Goal: Task Accomplishment & Management: Use online tool/utility

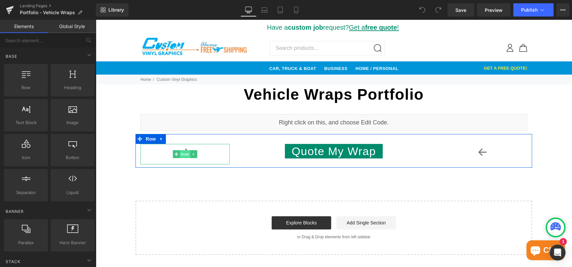
click at [181, 154] on span "Icon" at bounding box center [185, 154] width 11 height 8
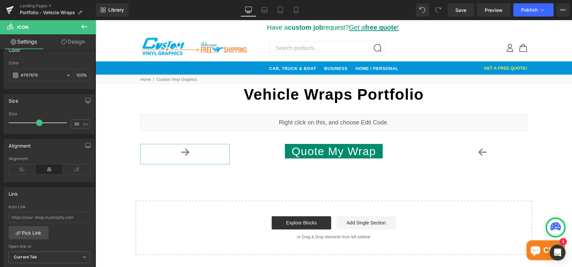
scroll to position [99, 0]
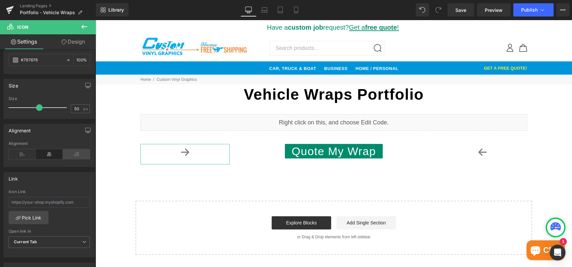
click at [70, 154] on icon at bounding box center [76, 154] width 27 height 10
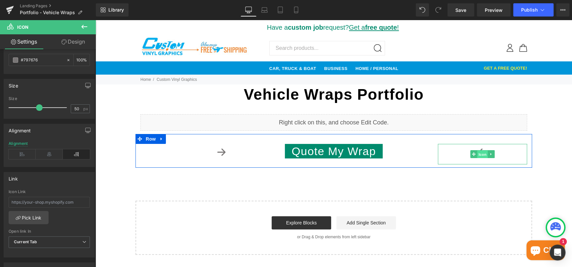
click at [482, 154] on span "Icon" at bounding box center [482, 155] width 11 height 8
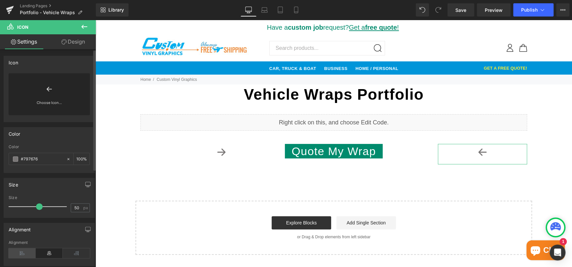
click at [24, 250] on icon at bounding box center [22, 253] width 27 height 10
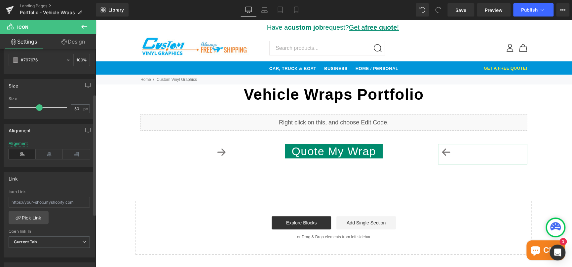
scroll to position [0, 0]
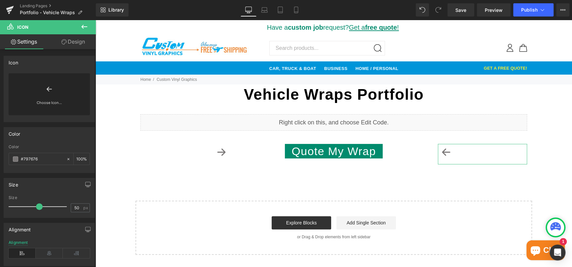
click at [74, 40] on link "Design" at bounding box center [73, 41] width 48 height 15
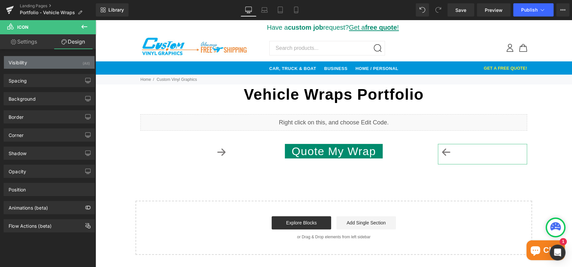
click at [50, 64] on div "Visibility (All)" at bounding box center [49, 62] width 91 height 13
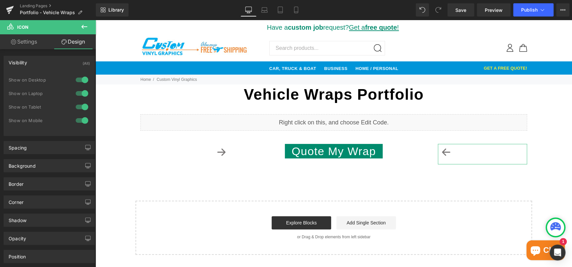
click at [77, 119] on div at bounding box center [82, 120] width 16 height 11
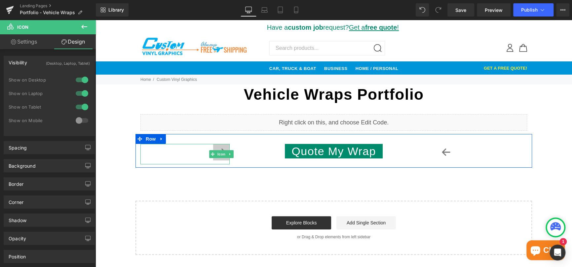
click at [218, 149] on icon at bounding box center [221, 152] width 17 height 17
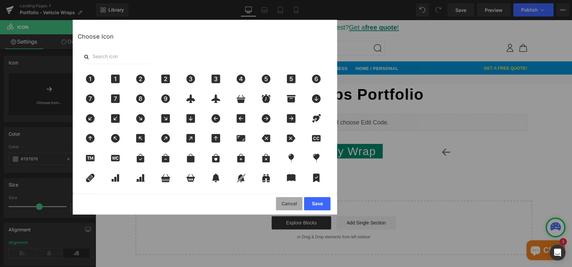
click at [291, 206] on button "Cancel" at bounding box center [289, 203] width 26 height 13
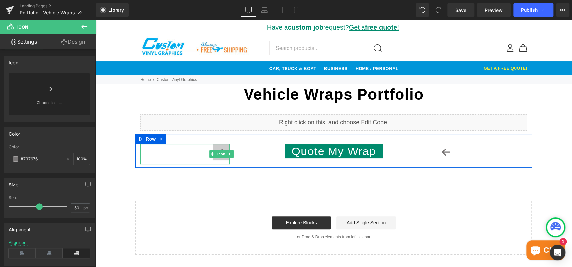
click at [219, 150] on icon at bounding box center [221, 152] width 17 height 17
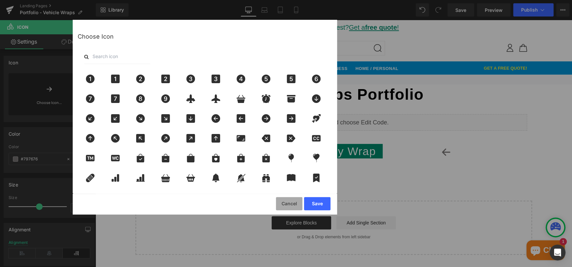
click at [290, 203] on button "Cancel" at bounding box center [289, 203] width 26 height 13
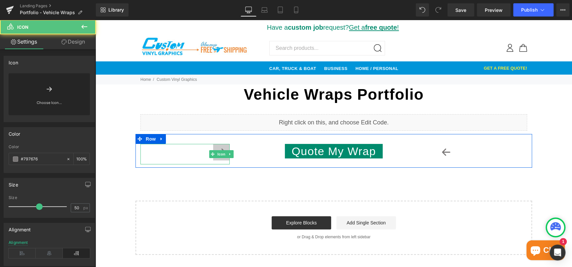
click at [217, 159] on icon at bounding box center [221, 152] width 17 height 17
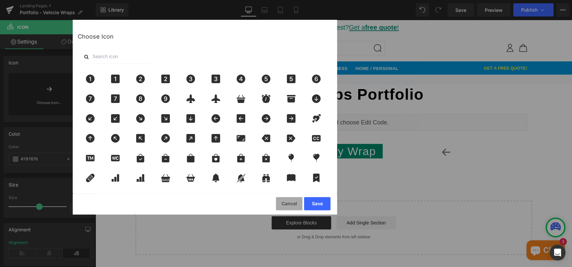
click at [293, 202] on button "Cancel" at bounding box center [289, 203] width 26 height 13
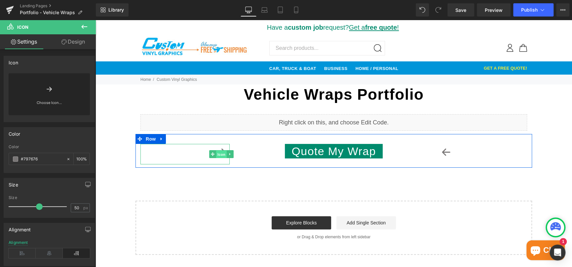
click at [217, 153] on span "Icon" at bounding box center [221, 155] width 11 height 8
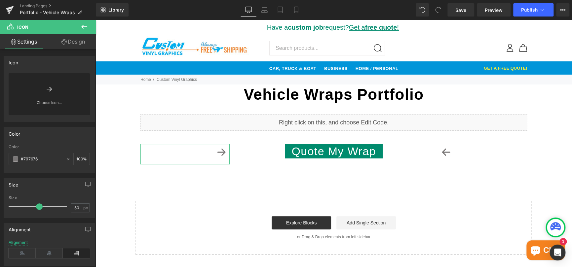
click at [75, 41] on link "Design" at bounding box center [73, 41] width 48 height 15
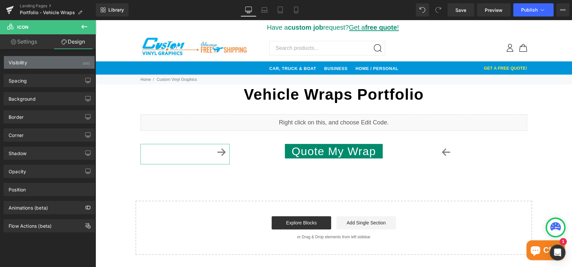
click at [59, 60] on div "Visibility (All)" at bounding box center [49, 62] width 91 height 13
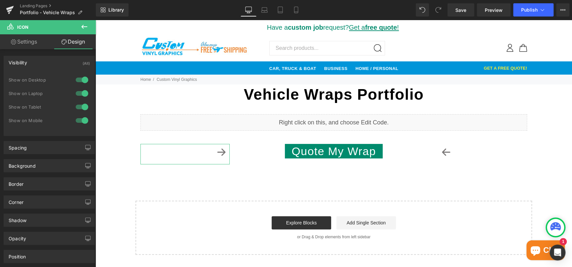
click at [76, 117] on div at bounding box center [82, 120] width 16 height 11
click at [462, 10] on span "Save" at bounding box center [460, 10] width 11 height 7
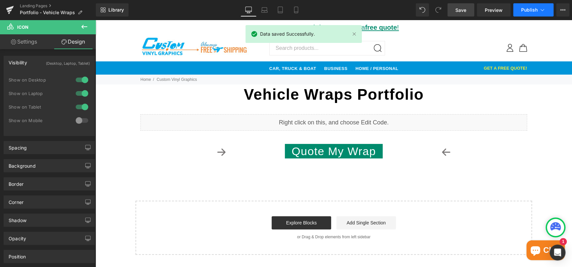
click at [531, 8] on span "Publish" at bounding box center [529, 9] width 17 height 5
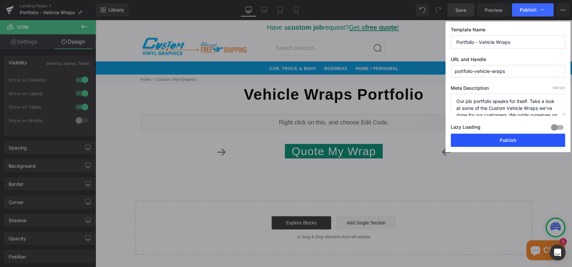
click at [508, 137] on button "Publish" at bounding box center [508, 140] width 114 height 13
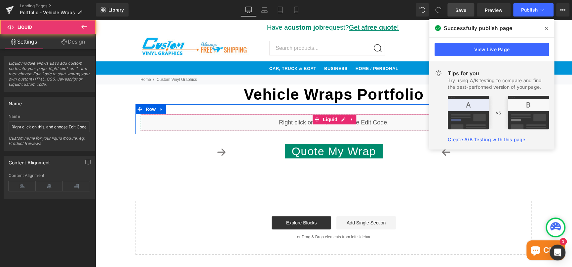
click at [278, 120] on div "Liquid" at bounding box center [333, 122] width 387 height 17
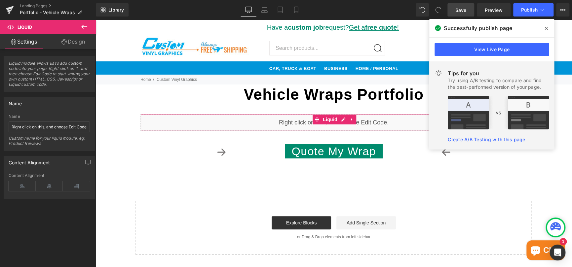
click at [80, 43] on link "Design" at bounding box center [73, 41] width 48 height 15
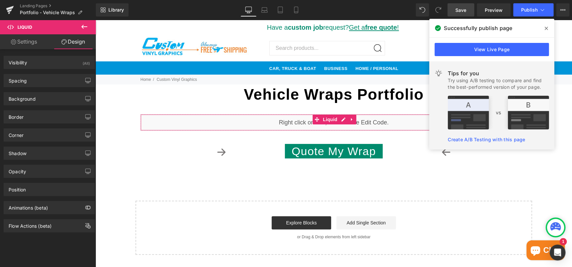
click at [32, 44] on link "Settings" at bounding box center [24, 41] width 48 height 15
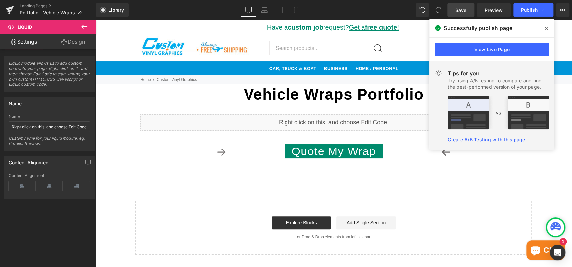
click at [547, 27] on icon at bounding box center [546, 28] width 3 height 5
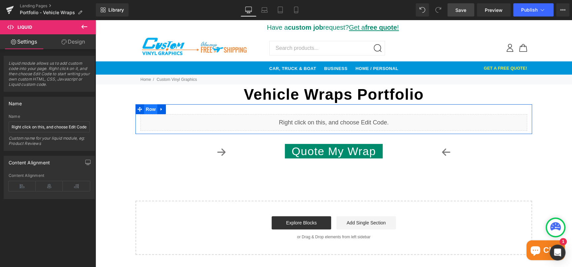
click at [147, 109] on span "Row" at bounding box center [150, 109] width 13 height 10
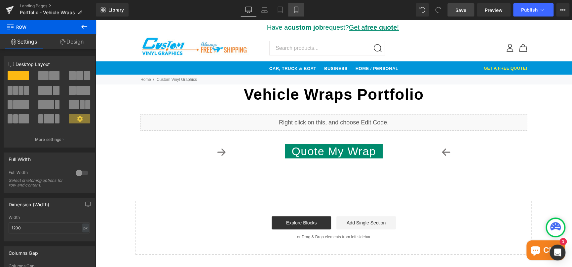
click at [298, 15] on link "Mobile" at bounding box center [296, 9] width 16 height 13
type input "100"
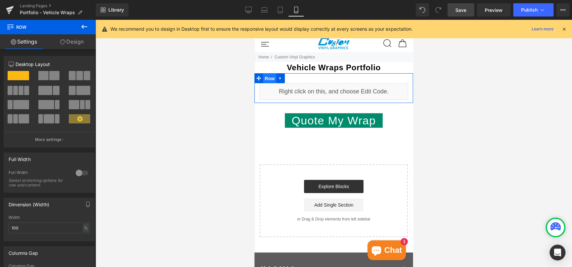
click at [273, 78] on span "Row" at bounding box center [269, 79] width 13 height 10
click at [81, 173] on div at bounding box center [82, 173] width 16 height 11
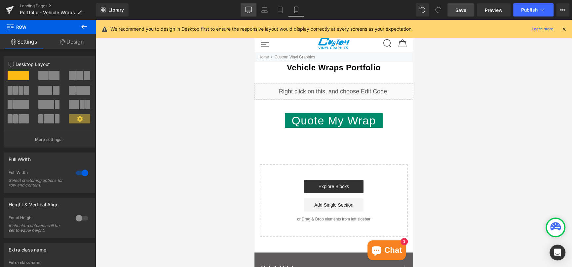
click at [250, 7] on icon at bounding box center [248, 10] width 7 height 7
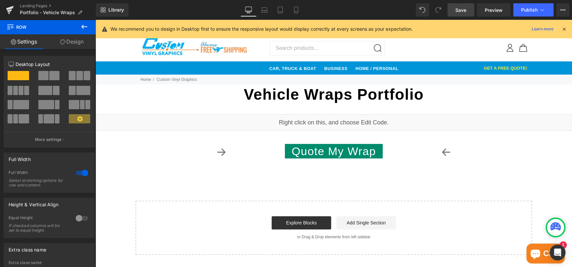
scroll to position [31, 0]
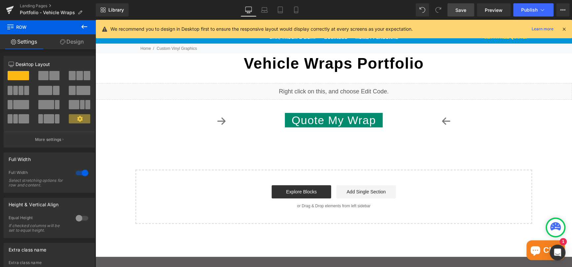
click at [464, 10] on span "Save" at bounding box center [460, 10] width 11 height 7
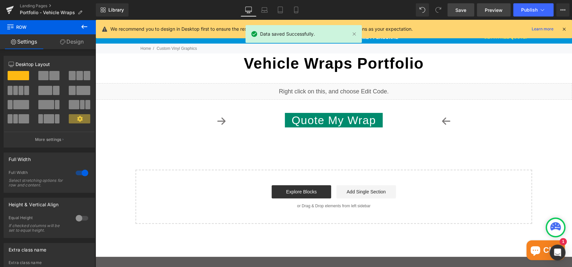
click at [498, 10] on span "Preview" at bounding box center [494, 10] width 18 height 7
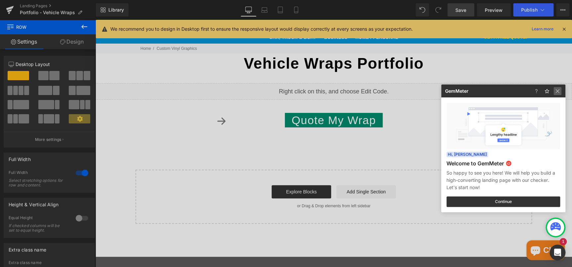
click at [558, 92] on img at bounding box center [557, 91] width 8 height 8
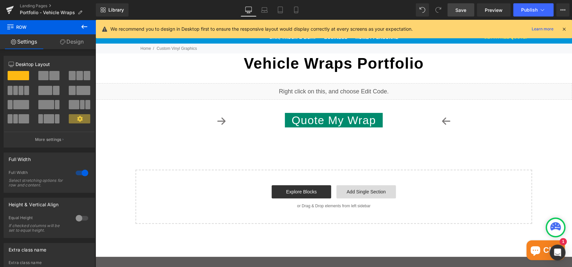
click at [351, 196] on link "Add Single Section" at bounding box center [365, 191] width 59 height 13
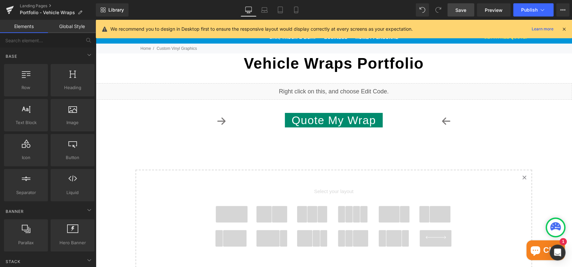
click at [225, 216] on span at bounding box center [232, 214] width 32 height 17
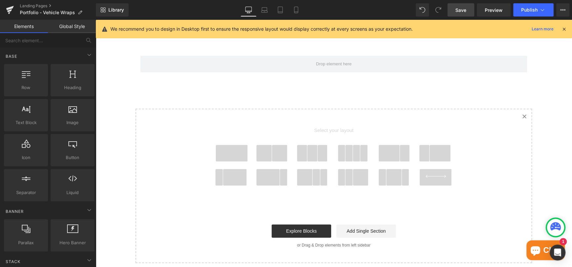
scroll to position [56, 0]
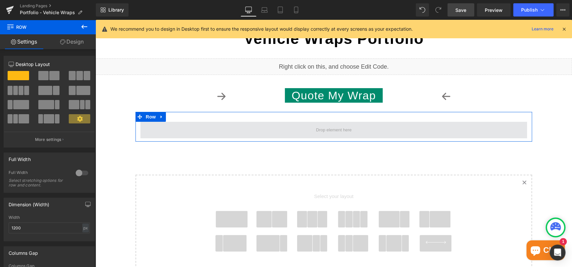
drag, startPoint x: 212, startPoint y: 131, endPoint x: 219, endPoint y: 132, distance: 7.0
click at [219, 132] on span at bounding box center [333, 130] width 387 height 17
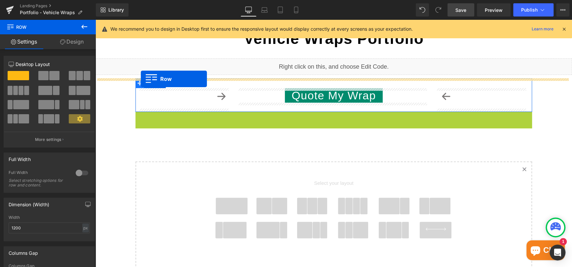
drag, startPoint x: 138, startPoint y: 118, endPoint x: 141, endPoint y: 79, distance: 39.4
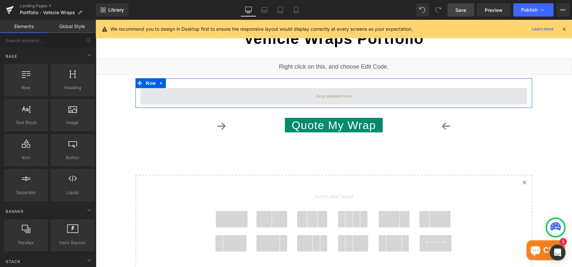
click at [317, 98] on span at bounding box center [334, 96] width 40 height 13
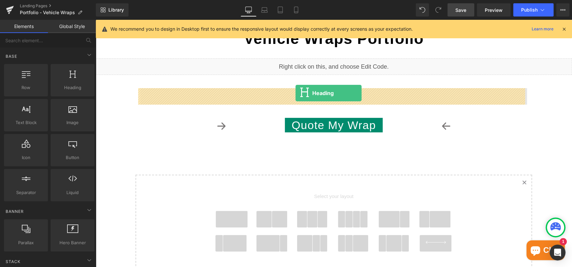
drag, startPoint x: 163, startPoint y: 100, endPoint x: 295, endPoint y: 93, distance: 132.4
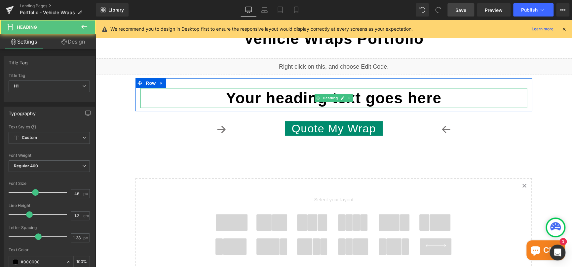
click at [270, 98] on h1 "Your heading text goes here" at bounding box center [333, 98] width 387 height 20
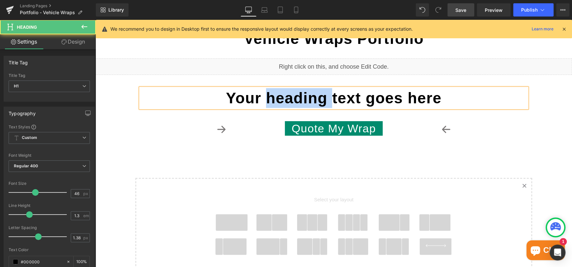
click at [270, 98] on h1 "Your heading text goes here" at bounding box center [333, 98] width 387 height 20
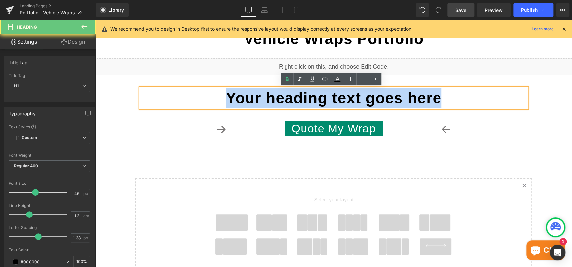
click at [270, 98] on h1 "Your heading text goes here" at bounding box center [333, 98] width 387 height 20
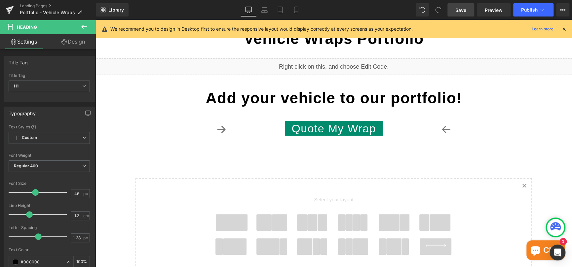
click at [465, 9] on span "Save" at bounding box center [460, 10] width 11 height 7
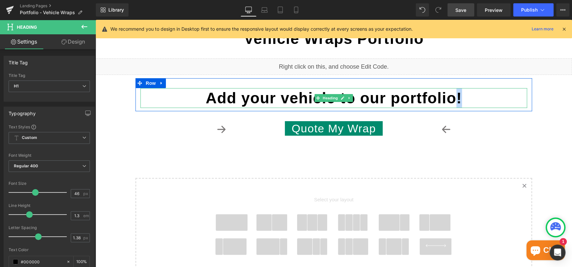
drag, startPoint x: 454, startPoint y: 95, endPoint x: 458, endPoint y: 95, distance: 4.3
click at [458, 95] on h1 "Add your vehicle to our portfolio!" at bounding box center [333, 98] width 387 height 20
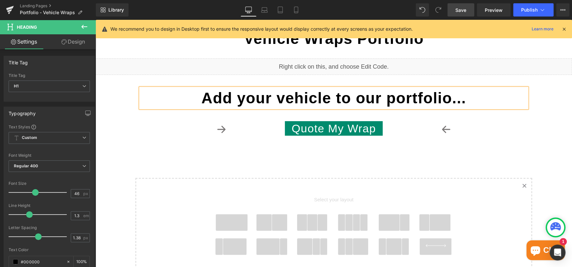
click at [462, 7] on span "Save" at bounding box center [460, 10] width 11 height 7
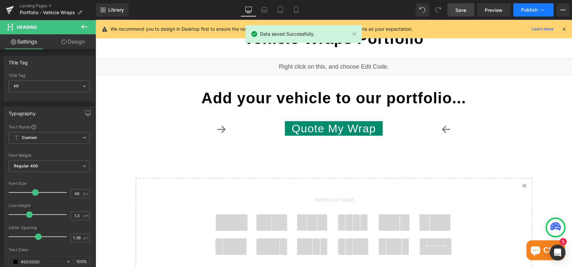
click at [528, 8] on span "Publish" at bounding box center [529, 9] width 17 height 5
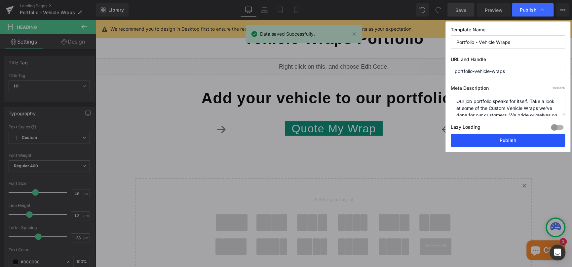
click at [513, 140] on button "Publish" at bounding box center [508, 140] width 114 height 13
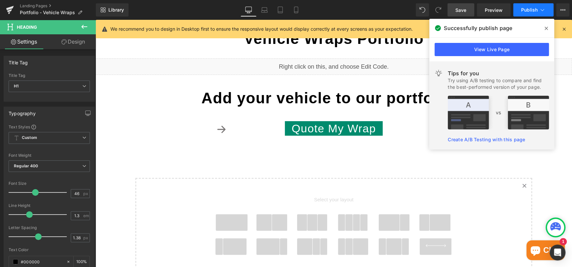
click at [536, 6] on button "Publish" at bounding box center [533, 9] width 40 height 13
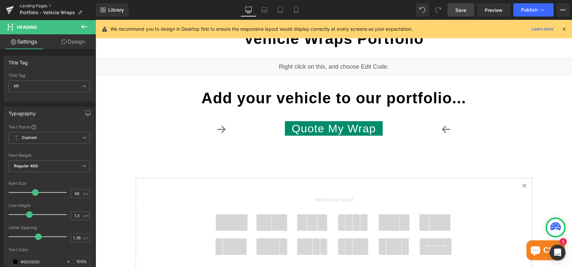
click at [32, 6] on link "Landing Pages" at bounding box center [58, 5] width 76 height 5
